Goal: Task Accomplishment & Management: Manage account settings

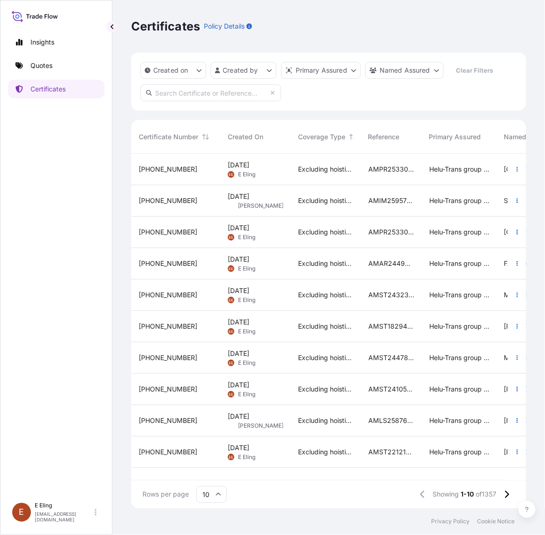
scroll to position [351, 387]
click at [242, 90] on input "text" at bounding box center [211, 92] width 141 height 17
paste input "AMST214510JHJH"
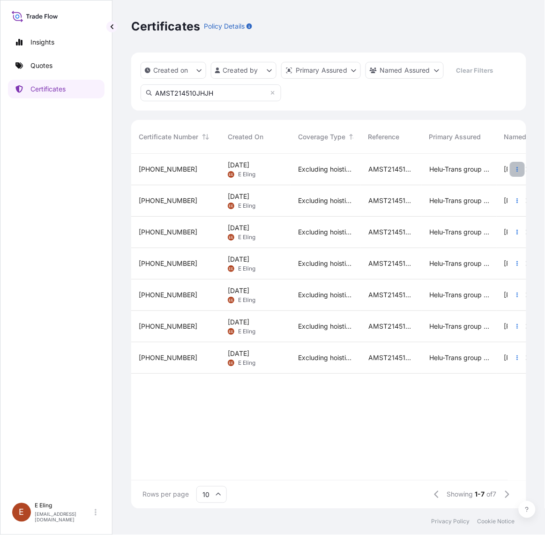
type input "AMST214510JHJH"
click at [518, 166] on icon "button" at bounding box center [518, 169] width 6 height 6
click at [344, 172] on span "Excluding hoisting" at bounding box center [325, 168] width 55 height 9
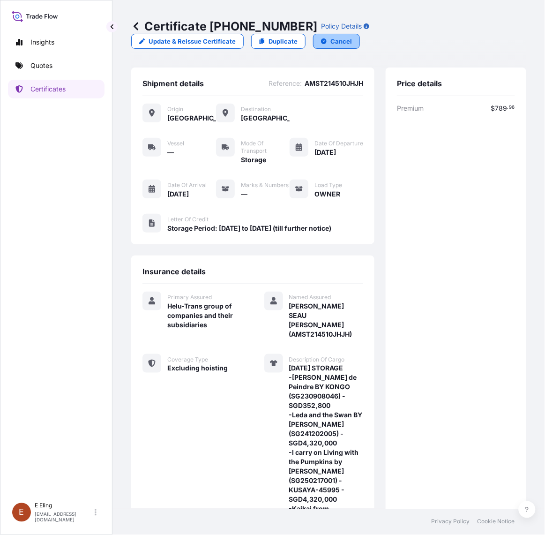
click at [333, 39] on p "Cancel" at bounding box center [341, 41] width 22 height 9
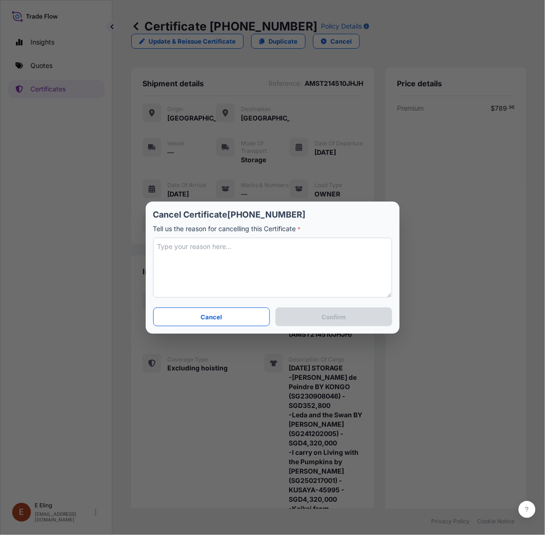
click at [274, 251] on textarea at bounding box center [272, 268] width 239 height 60
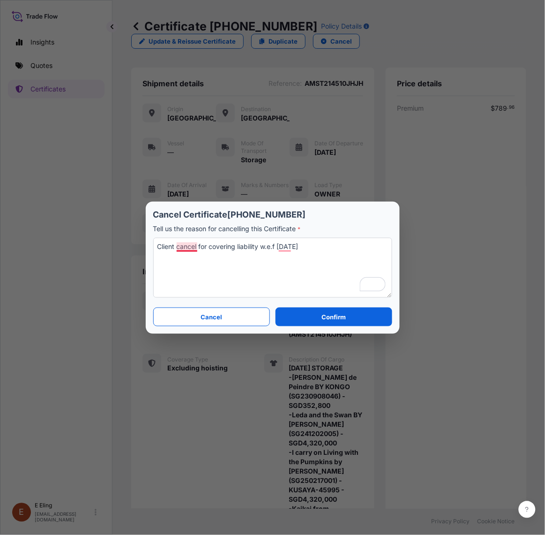
click at [190, 245] on textarea "Client cancel for covering liability w.e.f [DATE]" at bounding box center [272, 268] width 239 height 60
click at [177, 247] on textarea "Client canceled for covering liability w.e.f [DATE]" at bounding box center [272, 268] width 239 height 60
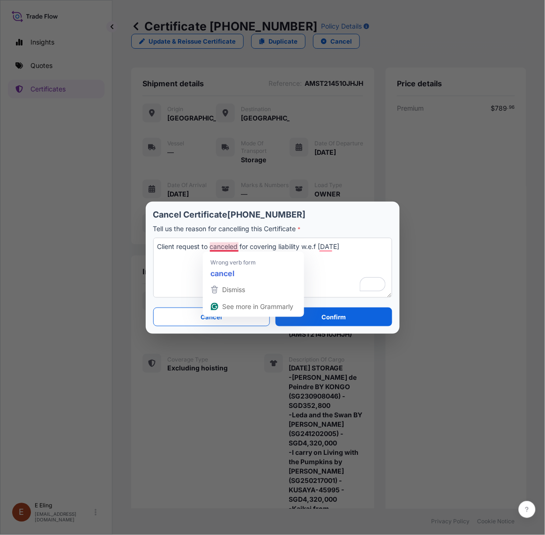
drag, startPoint x: 232, startPoint y: 243, endPoint x: 238, endPoint y: 247, distance: 7.0
click at [238, 247] on textarea "Client request to canceled for covering liability w.e.f [DATE]" at bounding box center [272, 268] width 239 height 60
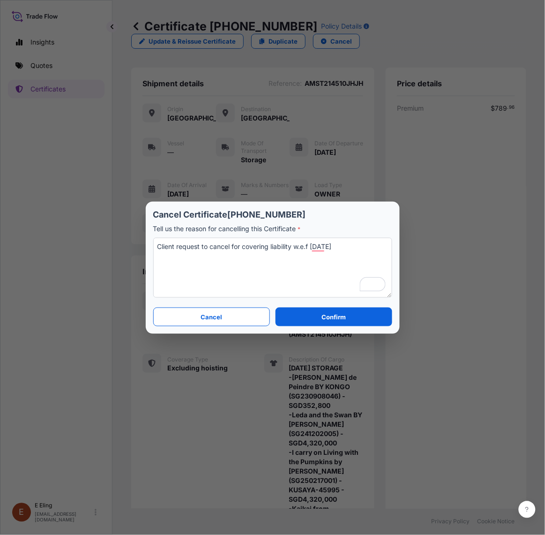
click at [273, 258] on textarea "Client request to cancel for covering liability w.e.f [DATE]" at bounding box center [272, 268] width 239 height 60
click at [269, 251] on textarea "Client request to cancel for covering liability w.e.f [DATE]" at bounding box center [272, 268] width 239 height 60
click at [184, 245] on textarea "Client request to cancel for covering liability w.e.f [DATE]" at bounding box center [272, 268] width 239 height 60
click at [263, 245] on textarea "Client requests to cancel for covering liability w.e.f [DATE]" at bounding box center [272, 268] width 239 height 60
click at [239, 247] on textarea "Client requests to cancel for covering liability w.e.f [DATE]" at bounding box center [272, 268] width 239 height 60
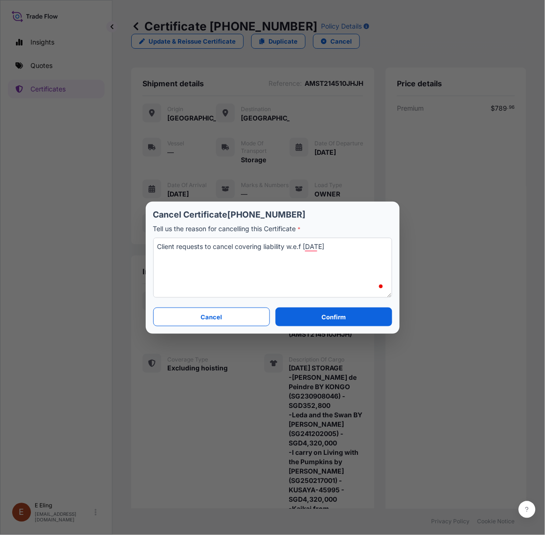
click at [253, 254] on textarea "Client requests to cancel covering liability w.e.f [DATE]" at bounding box center [272, 268] width 239 height 60
click at [293, 254] on textarea "Client requests to cancel covering liability w.e.f [DATE]" at bounding box center [272, 268] width 239 height 60
click at [263, 247] on textarea "Client requests to cancel covering liability w.e.f [DATE]" at bounding box center [272, 268] width 239 height 60
type textarea "Client requests to cancel covering recurring liability w.e.f [DATE]"
click at [333, 315] on p "Confirm" at bounding box center [333, 316] width 24 height 9
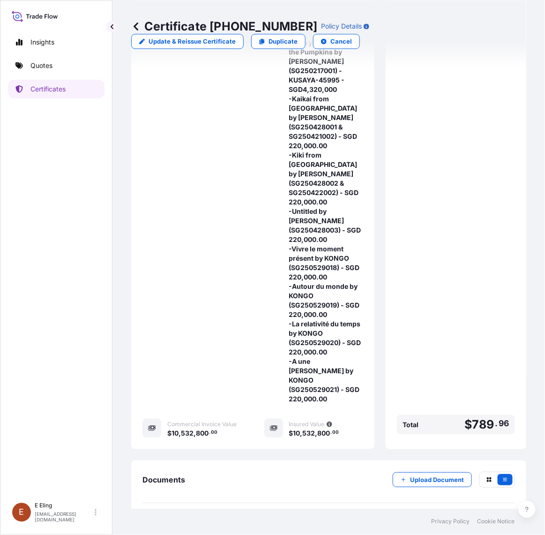
scroll to position [465, 0]
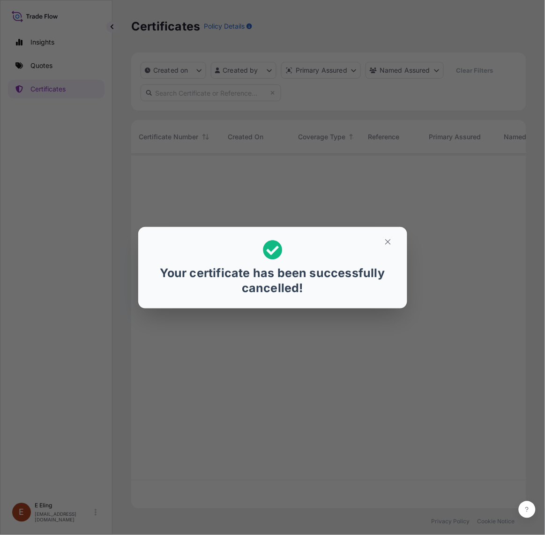
scroll to position [351, 387]
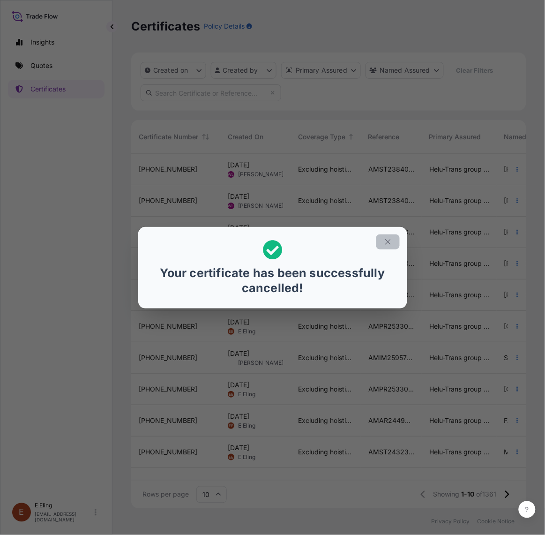
click at [395, 241] on button "button" at bounding box center [387, 241] width 23 height 15
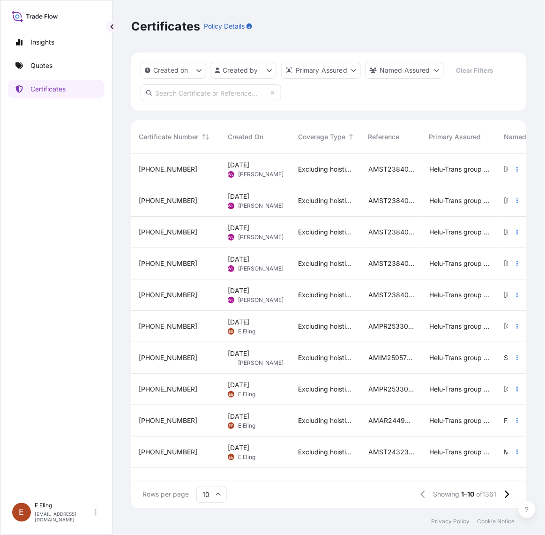
drag, startPoint x: 27, startPoint y: 334, endPoint x: 120, endPoint y: 96, distance: 255.5
click at [29, 335] on div "Insights Quotes Certificates" at bounding box center [56, 260] width 97 height 473
